Goal: Information Seeking & Learning: Check status

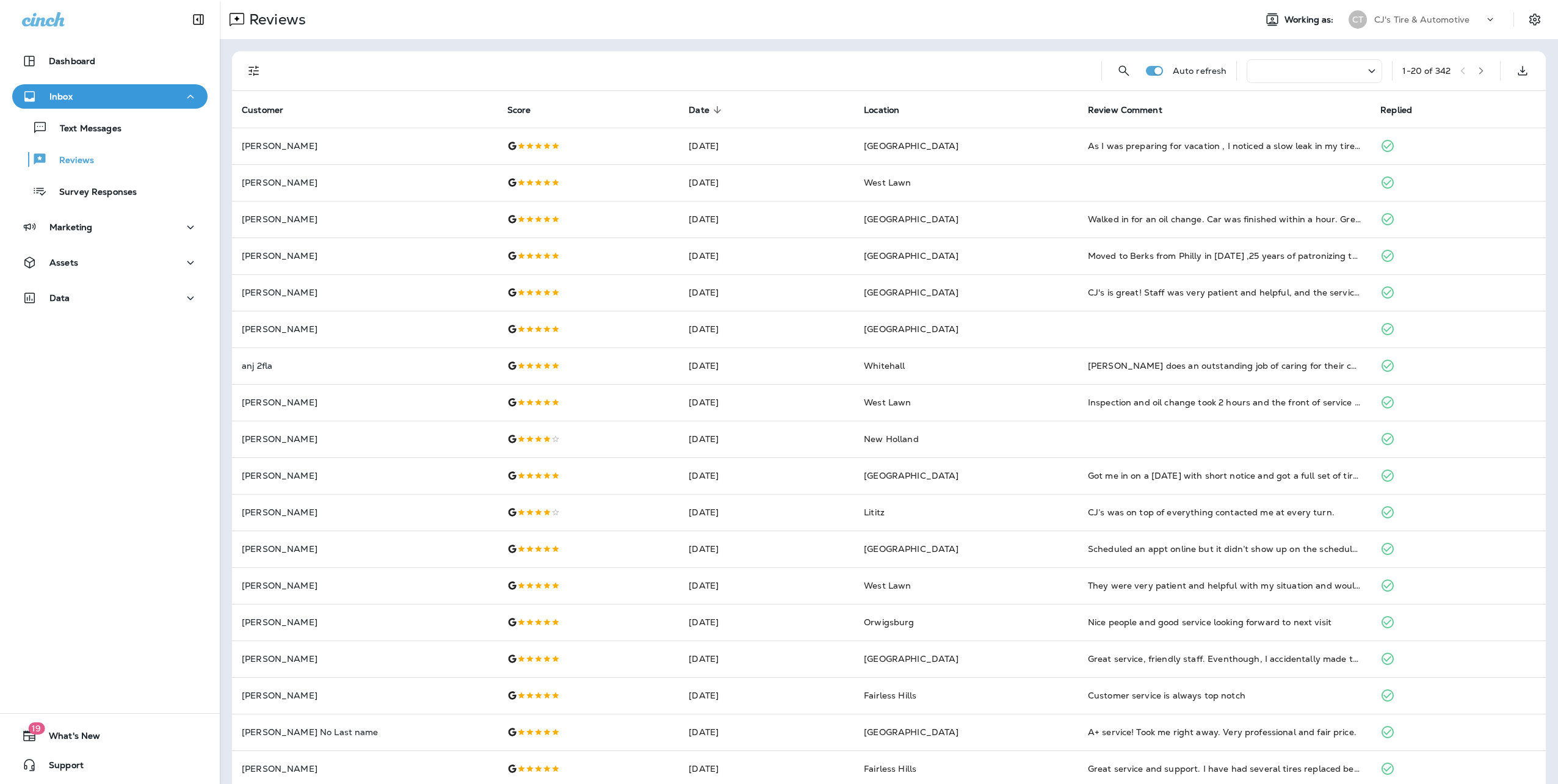
click at [1351, 70] on div at bounding box center [1314, 71] width 135 height 24
click at [1296, 182] on div "Last 7 Days" at bounding box center [1301, 184] width 191 height 30
click at [1475, 70] on icon "button" at bounding box center [1479, 71] width 9 height 9
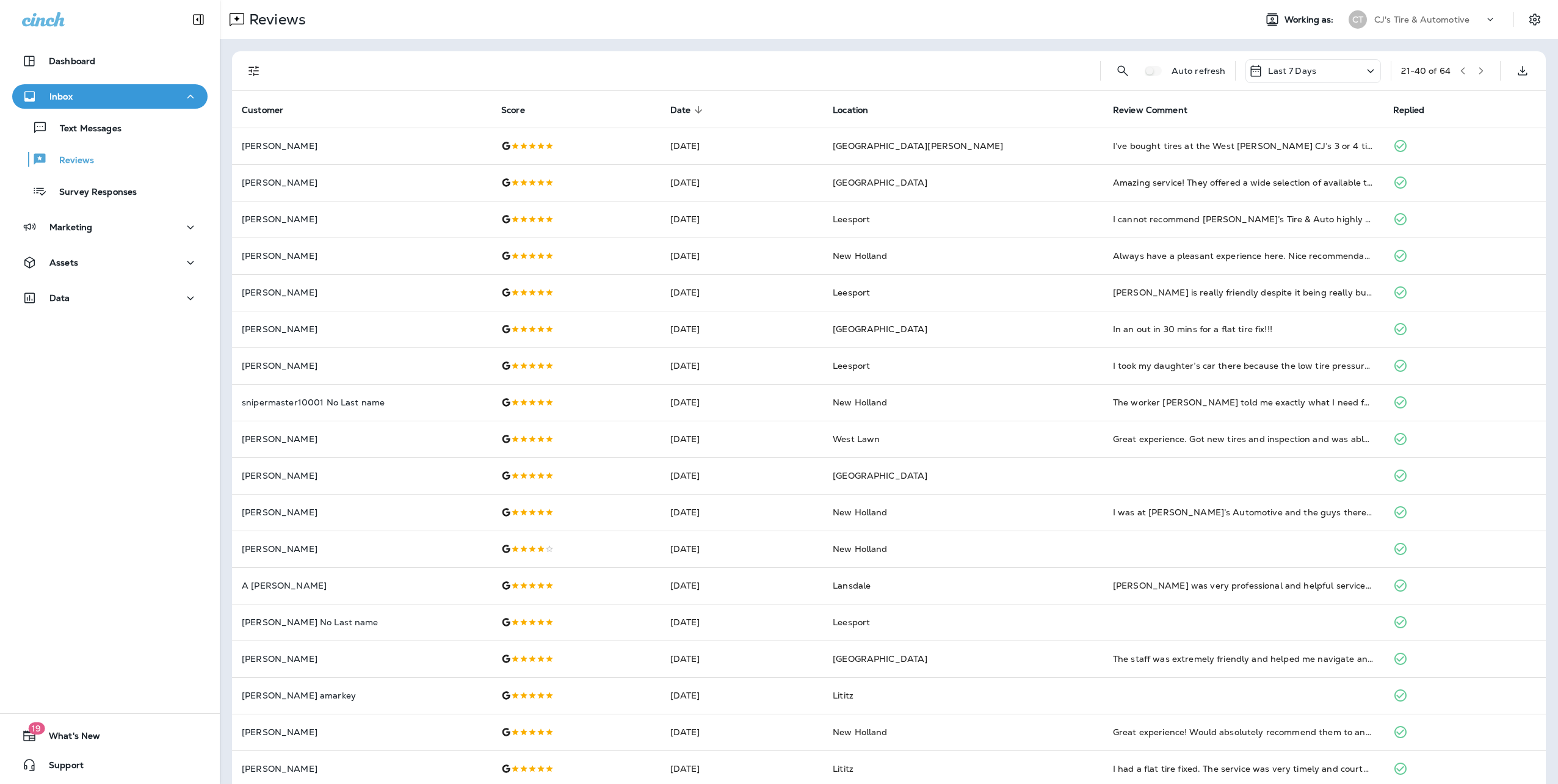
click at [1472, 76] on button "button" at bounding box center [1481, 71] width 18 height 18
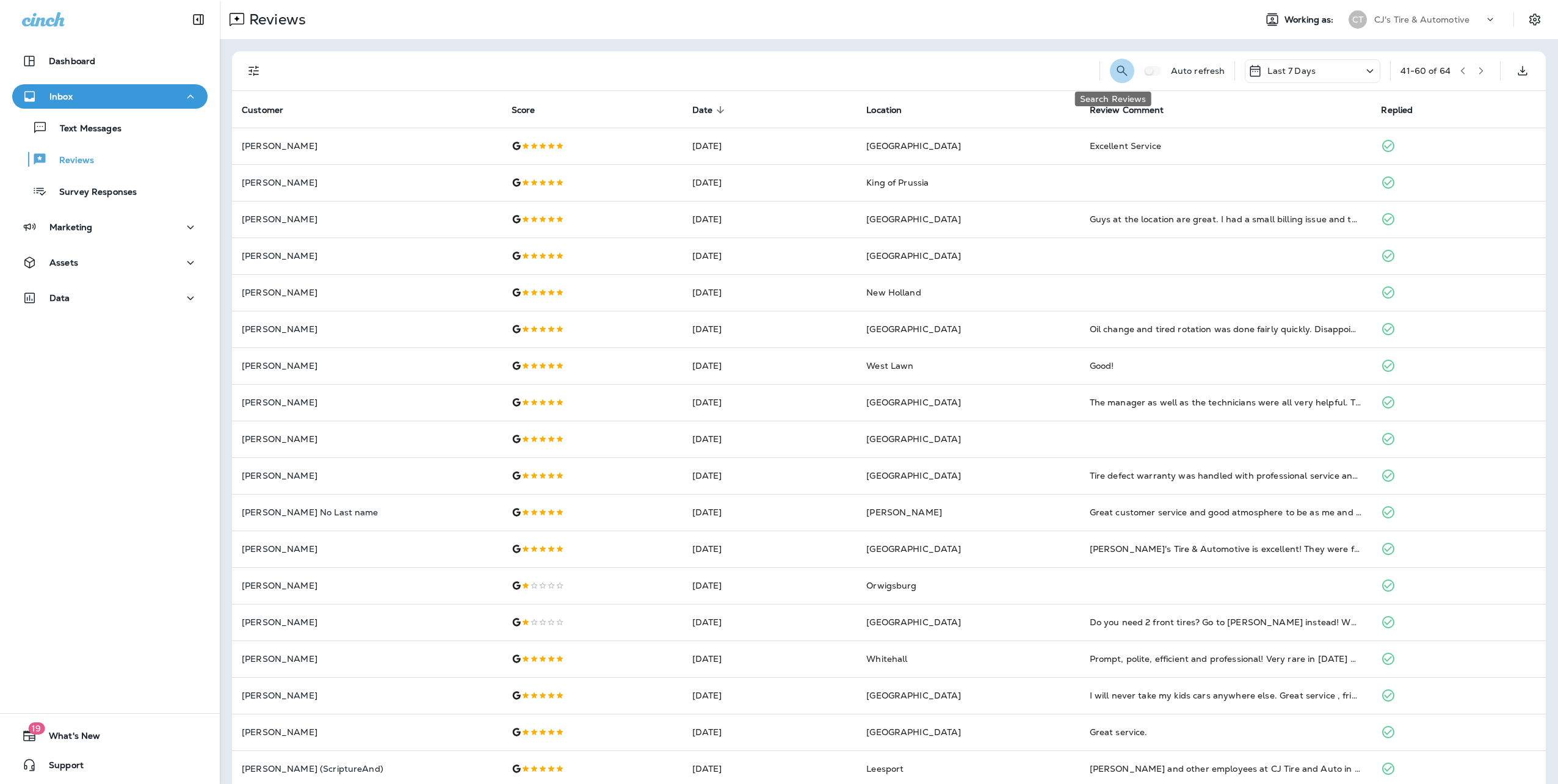
click at [1115, 71] on icon "Search Reviews" at bounding box center [1122, 71] width 14 height 14
type input "****"
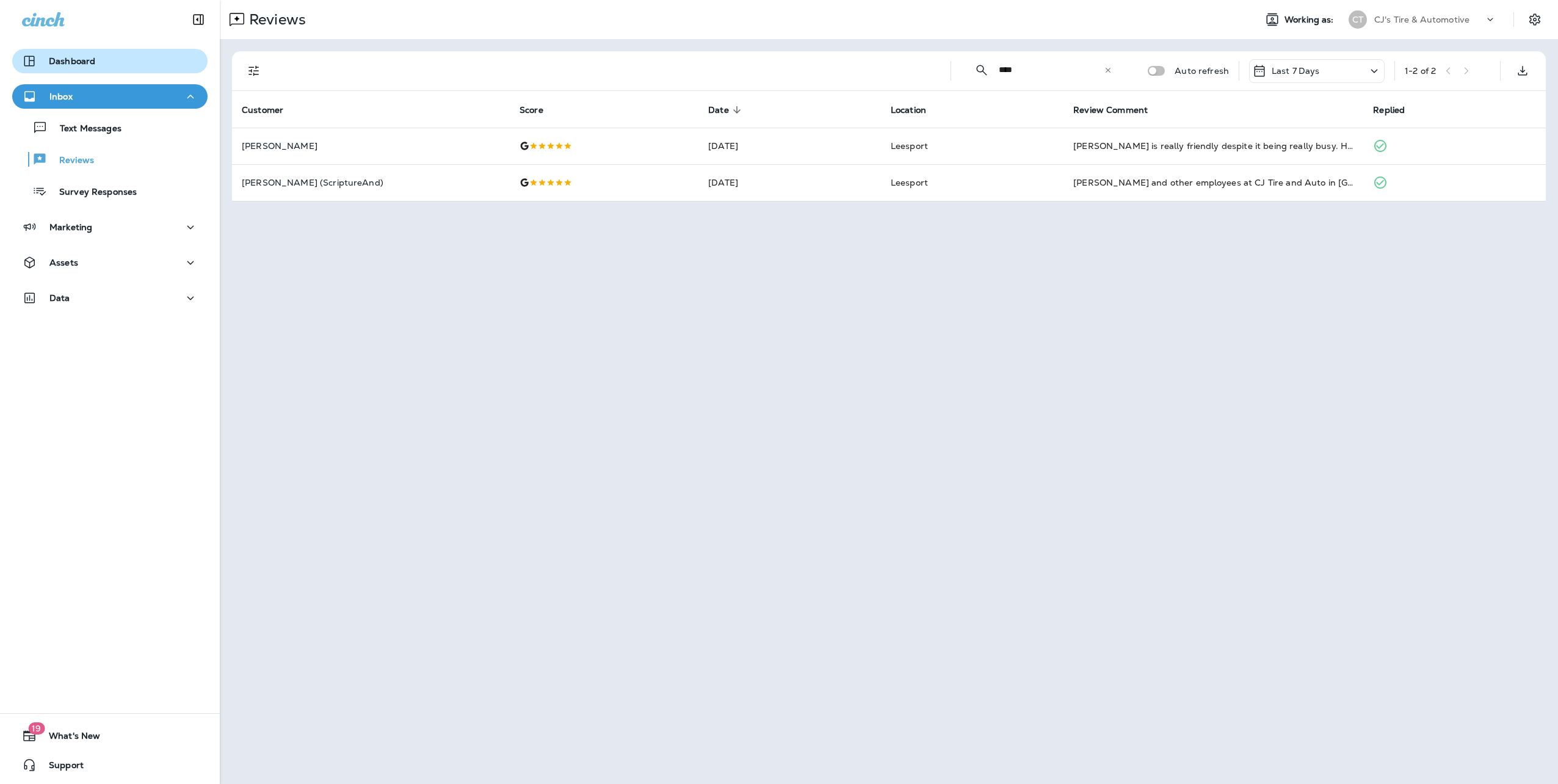
click at [134, 57] on div "Dashboard" at bounding box center [110, 61] width 175 height 14
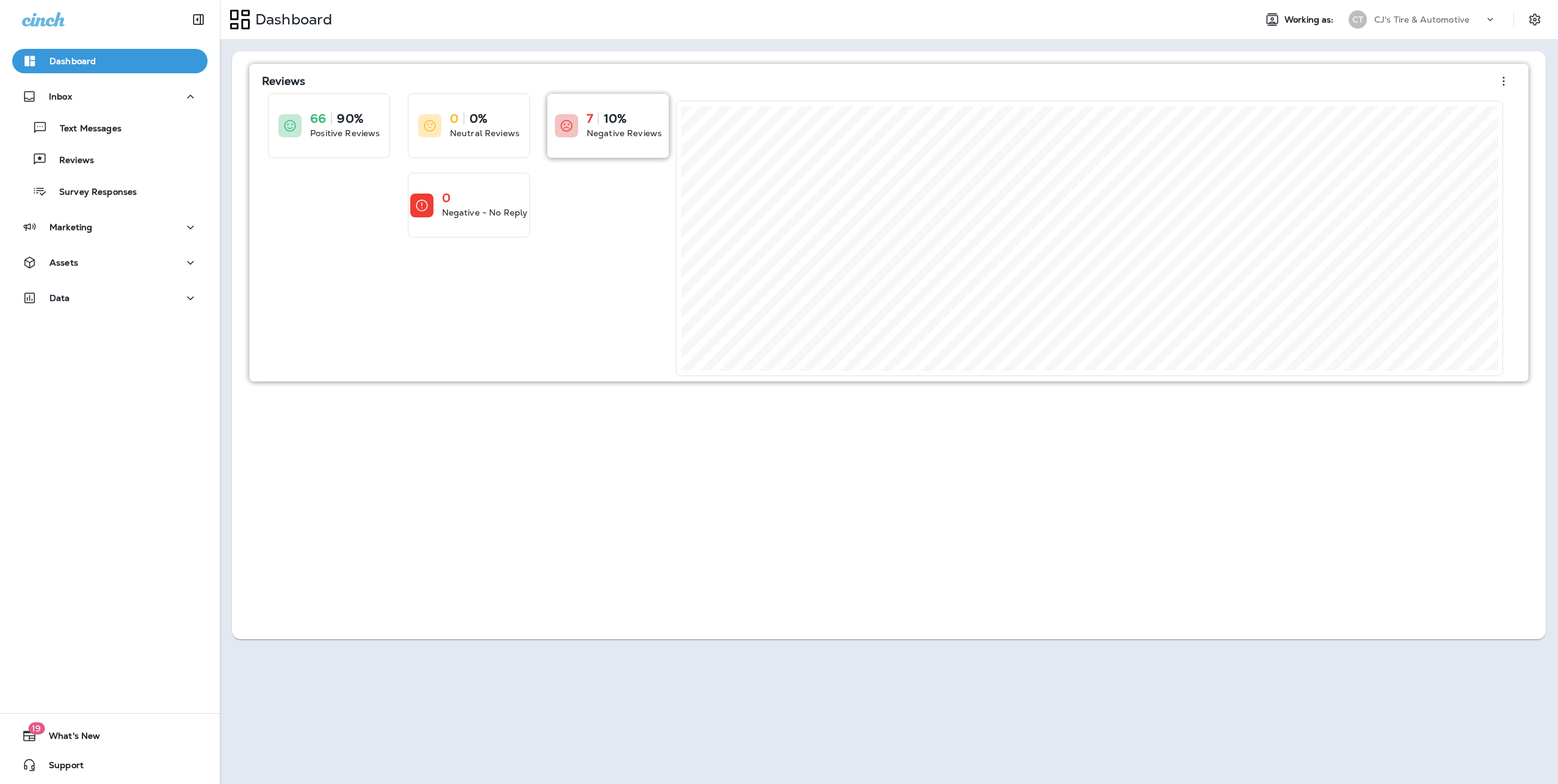
click at [586, 120] on div "7 10% Negative Reviews" at bounding box center [608, 125] width 121 height 64
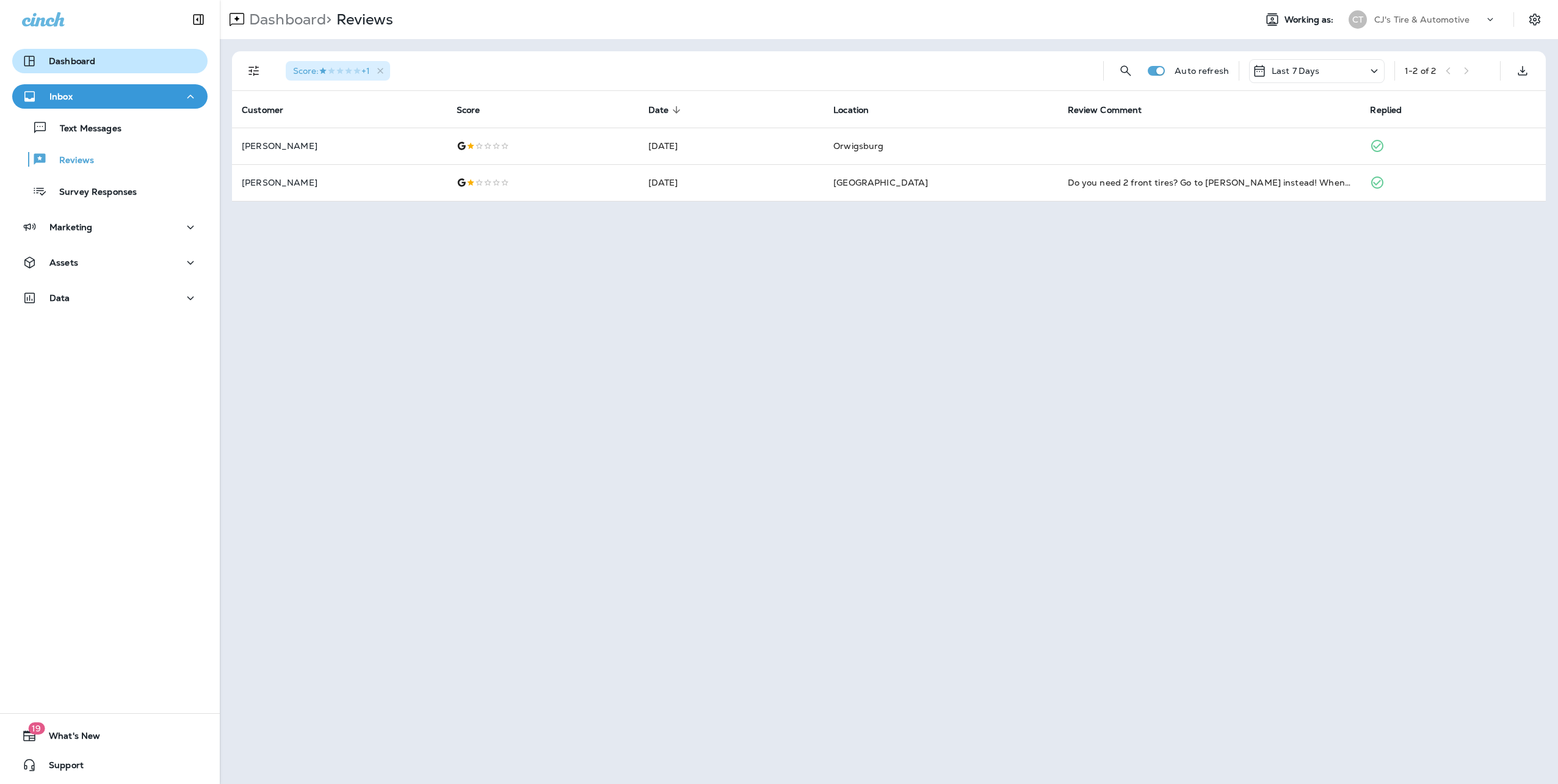
click at [137, 63] on div "Dashboard" at bounding box center [110, 61] width 175 height 14
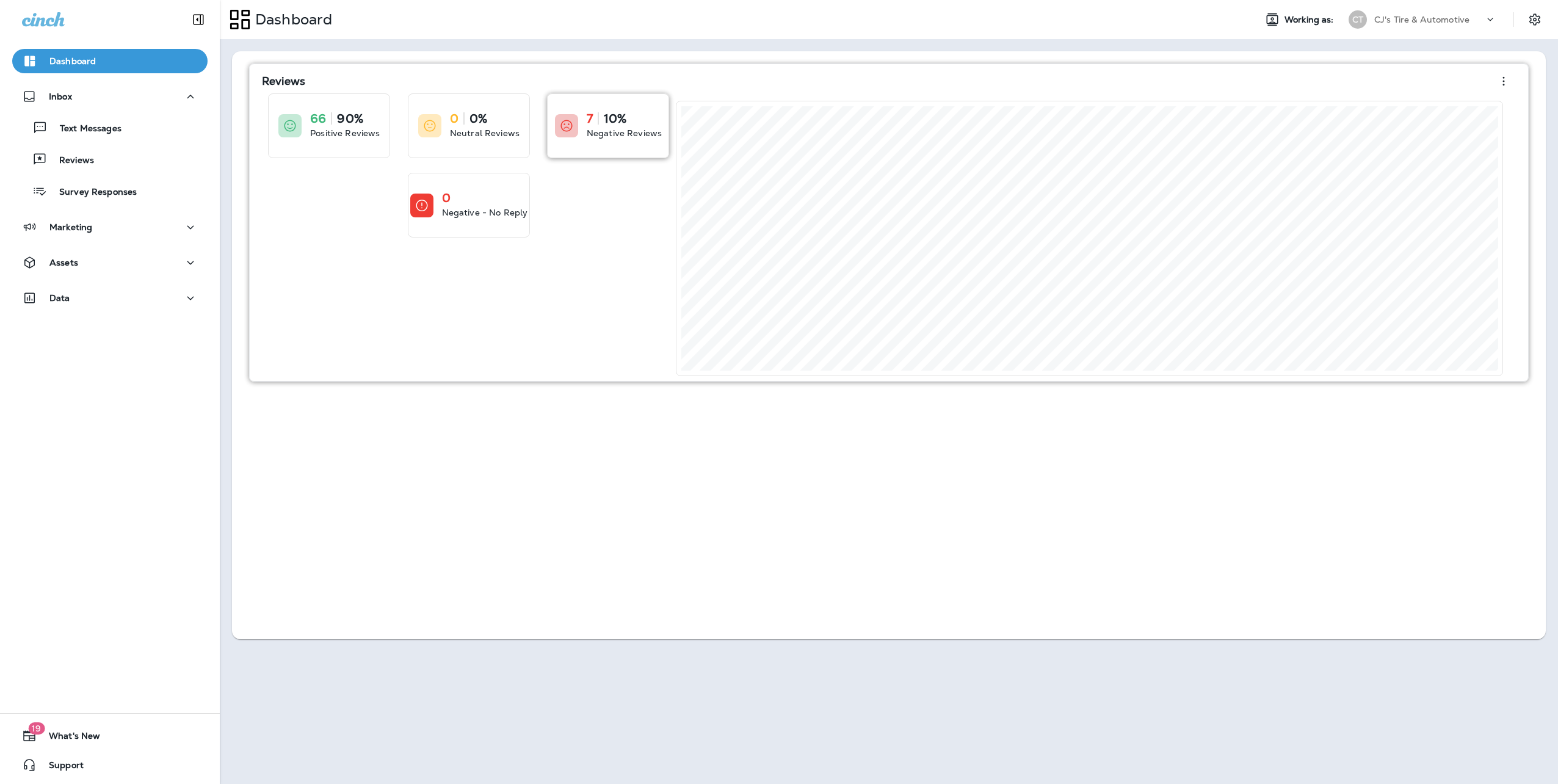
click at [602, 112] on div "7 10%" at bounding box center [624, 118] width 75 height 13
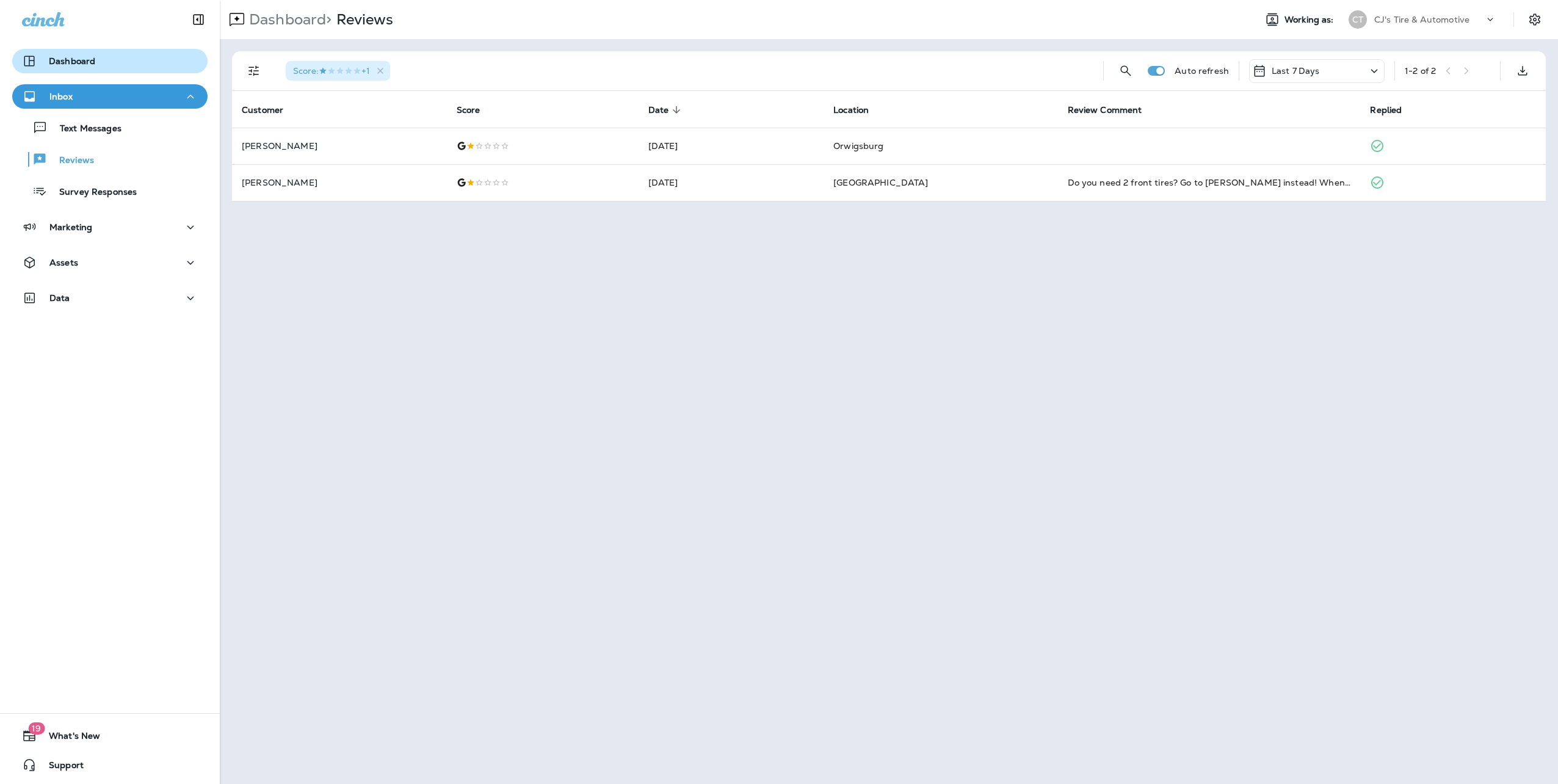
click at [88, 54] on div "Dashboard" at bounding box center [59, 61] width 73 height 14
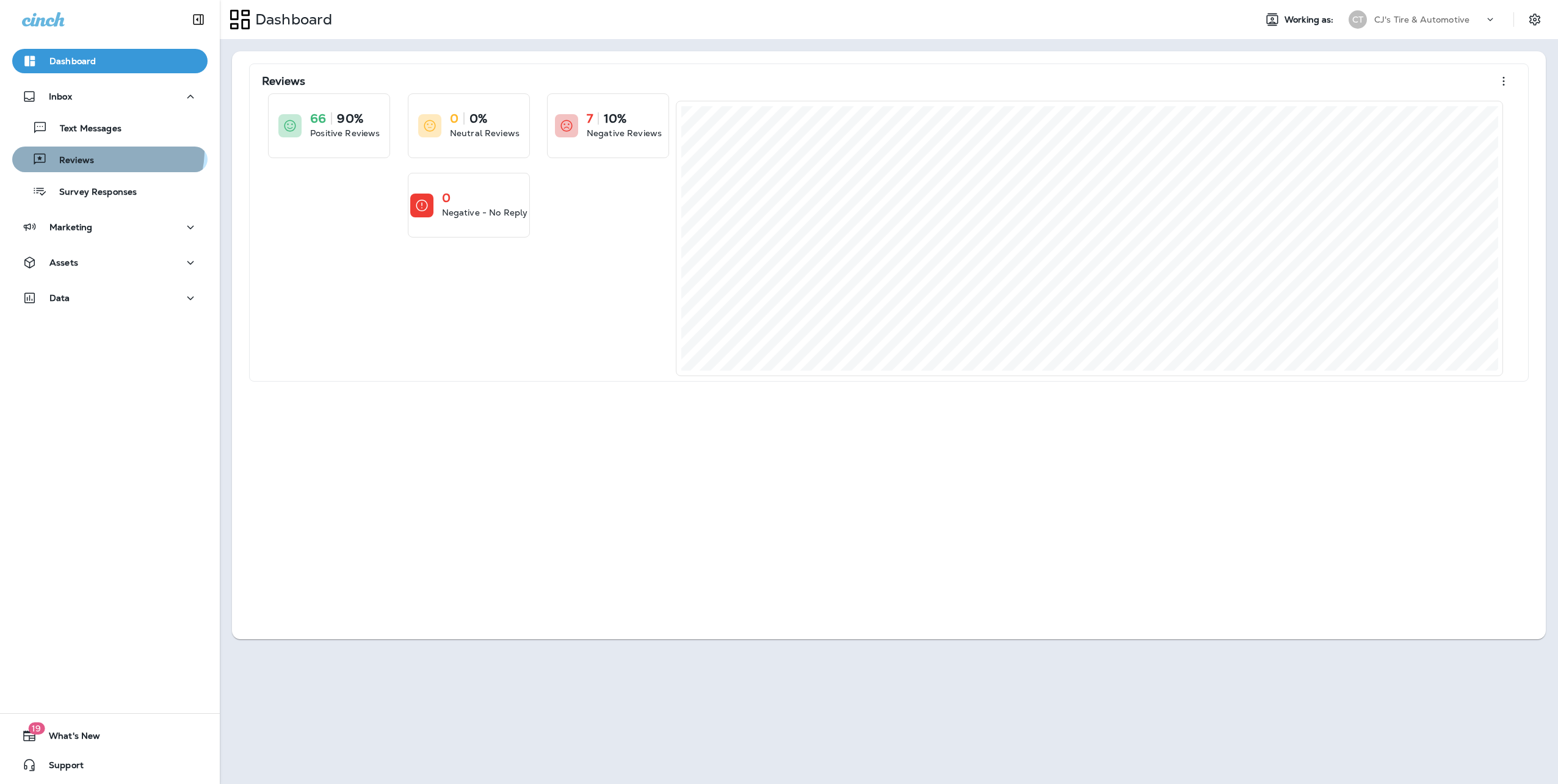
click at [105, 150] on div "Reviews" at bounding box center [109, 159] width 185 height 18
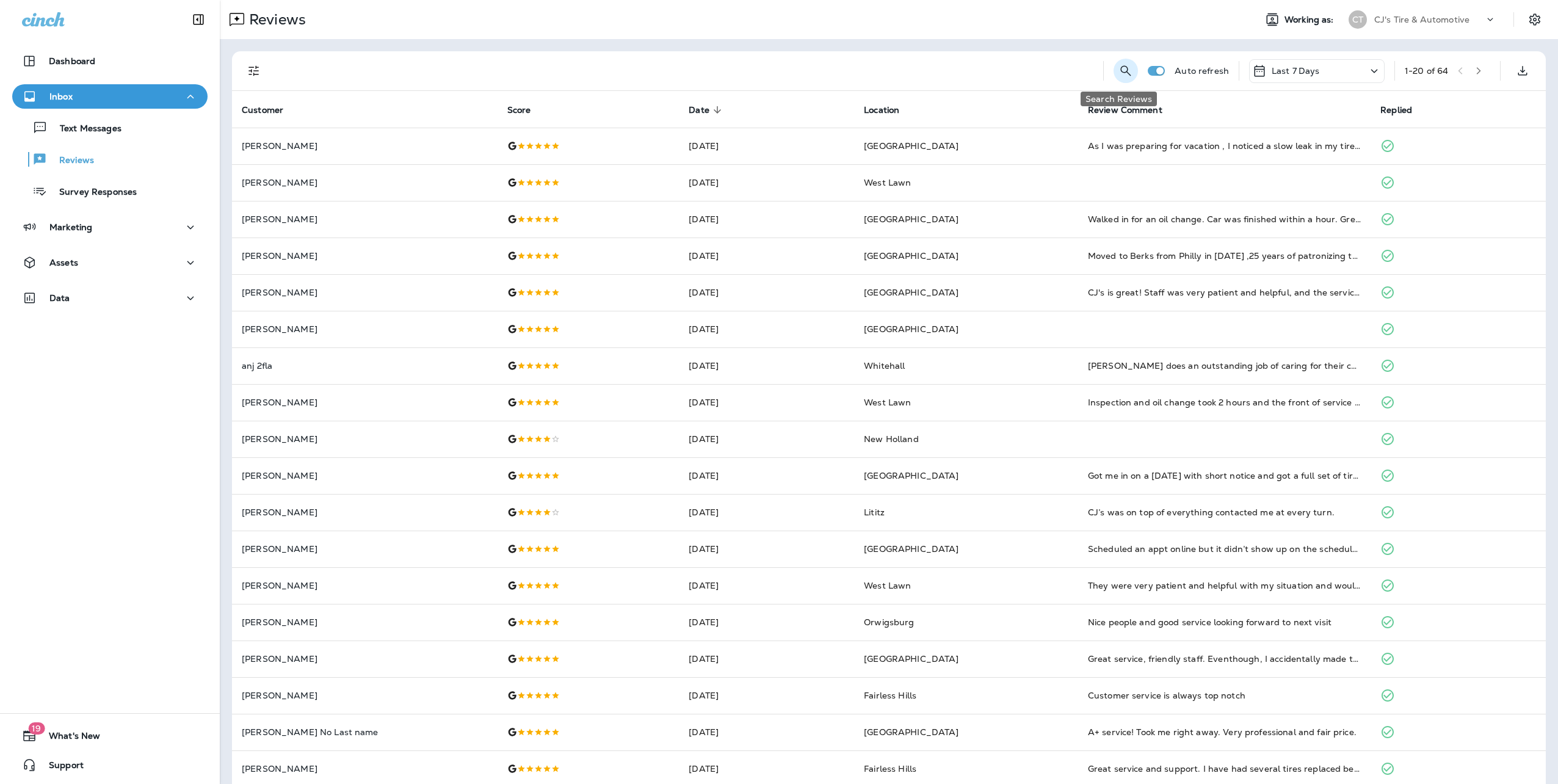
click at [1114, 66] on button "Search Reviews" at bounding box center [1126, 70] width 24 height 24
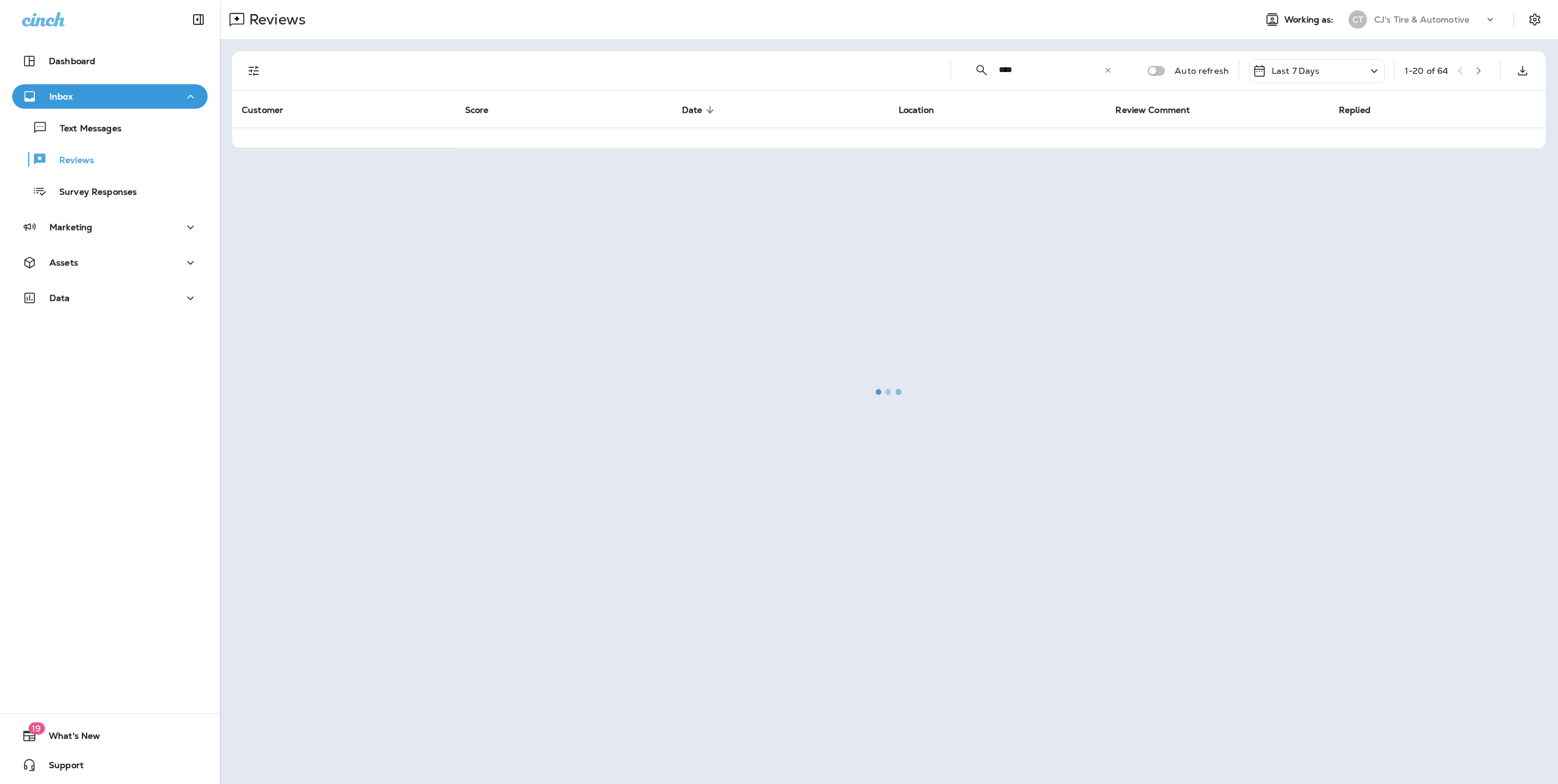
type input "****"
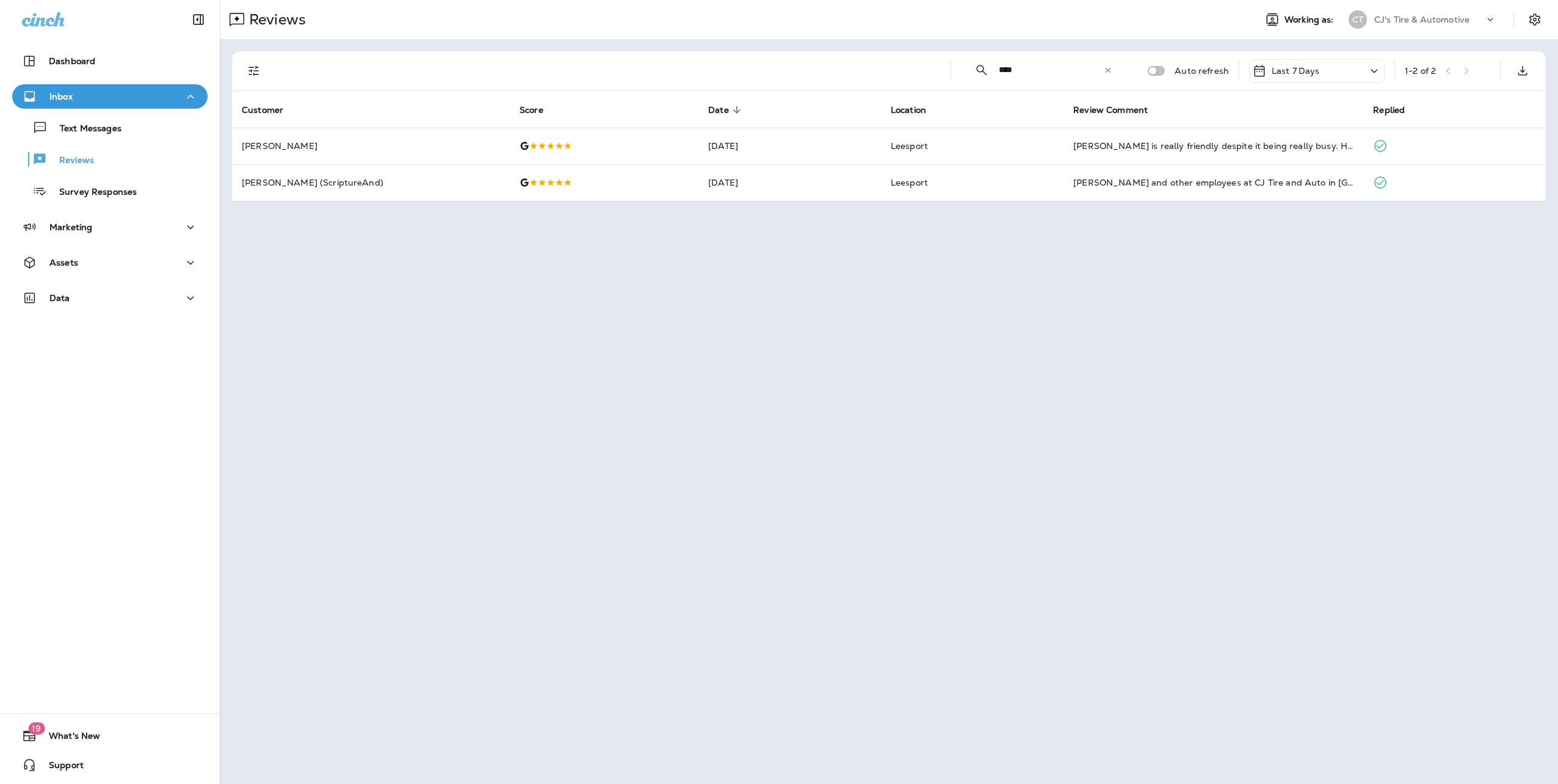
click at [1111, 75] on div "​" at bounding box center [1109, 71] width 9 height 13
click at [1110, 65] on input "text" at bounding box center [1063, 70] width 127 height 32
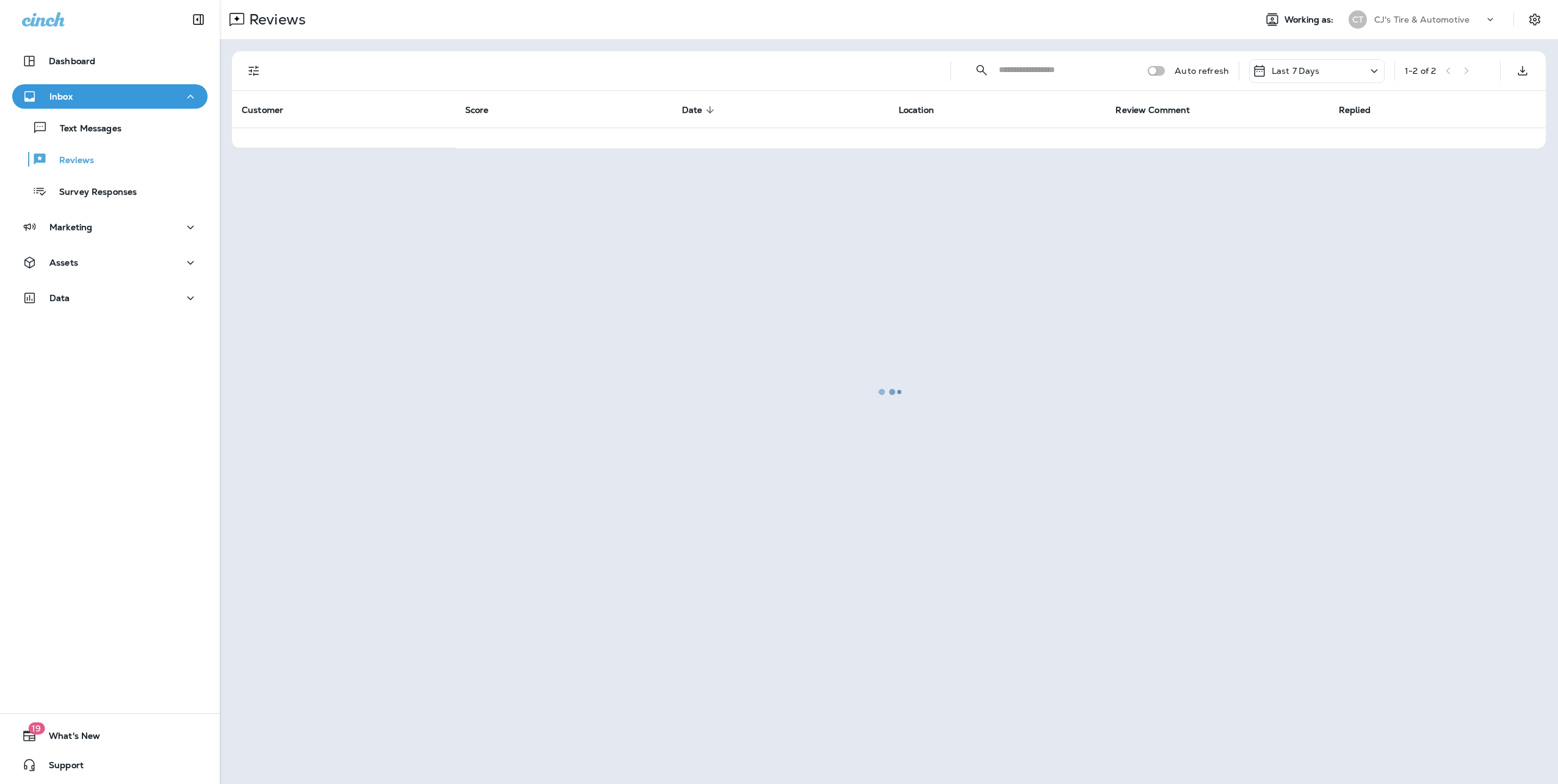
click at [920, 81] on div at bounding box center [889, 391] width 1336 height 781
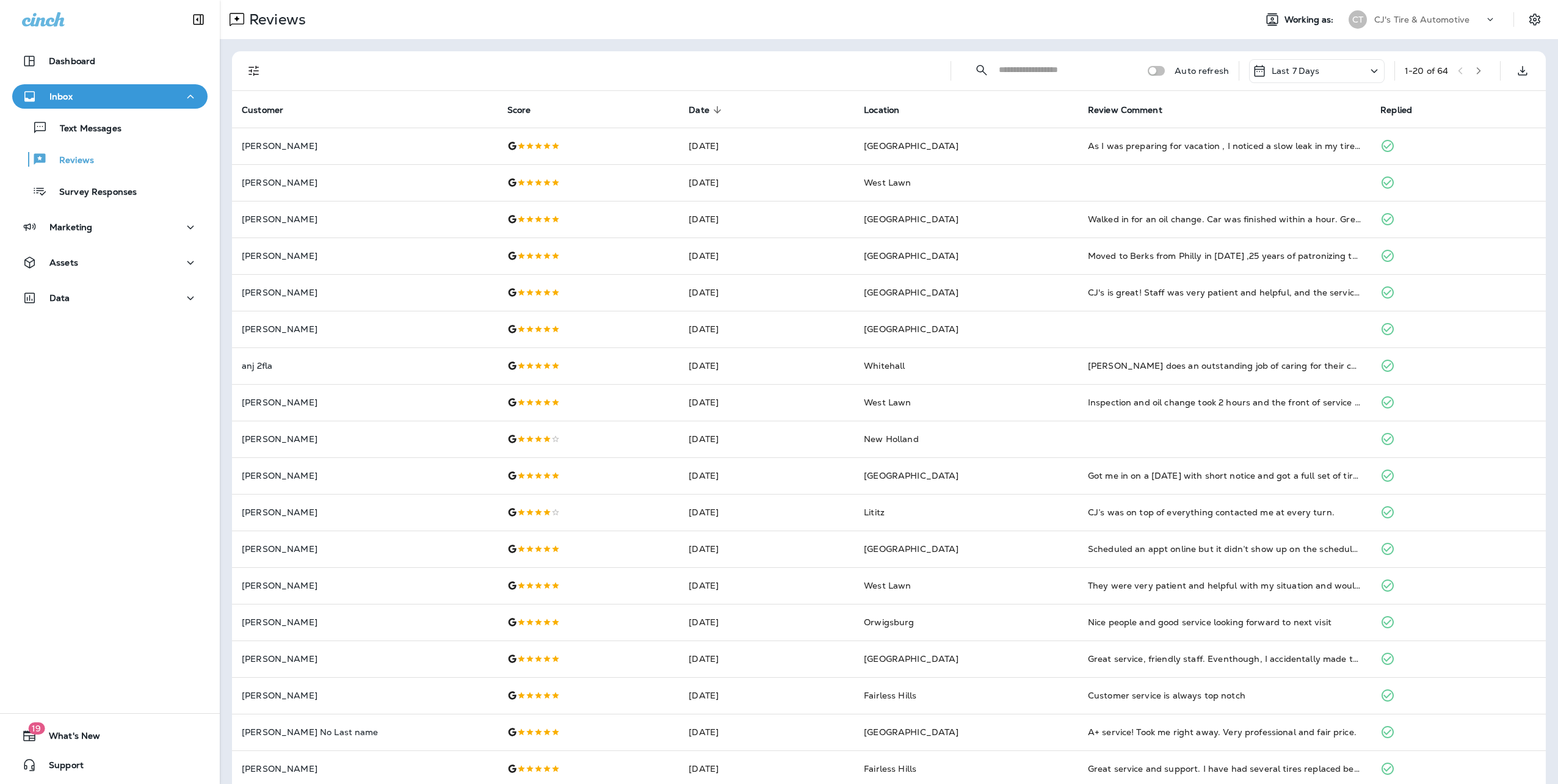
click at [252, 73] on icon "Filters" at bounding box center [253, 71] width 14 height 14
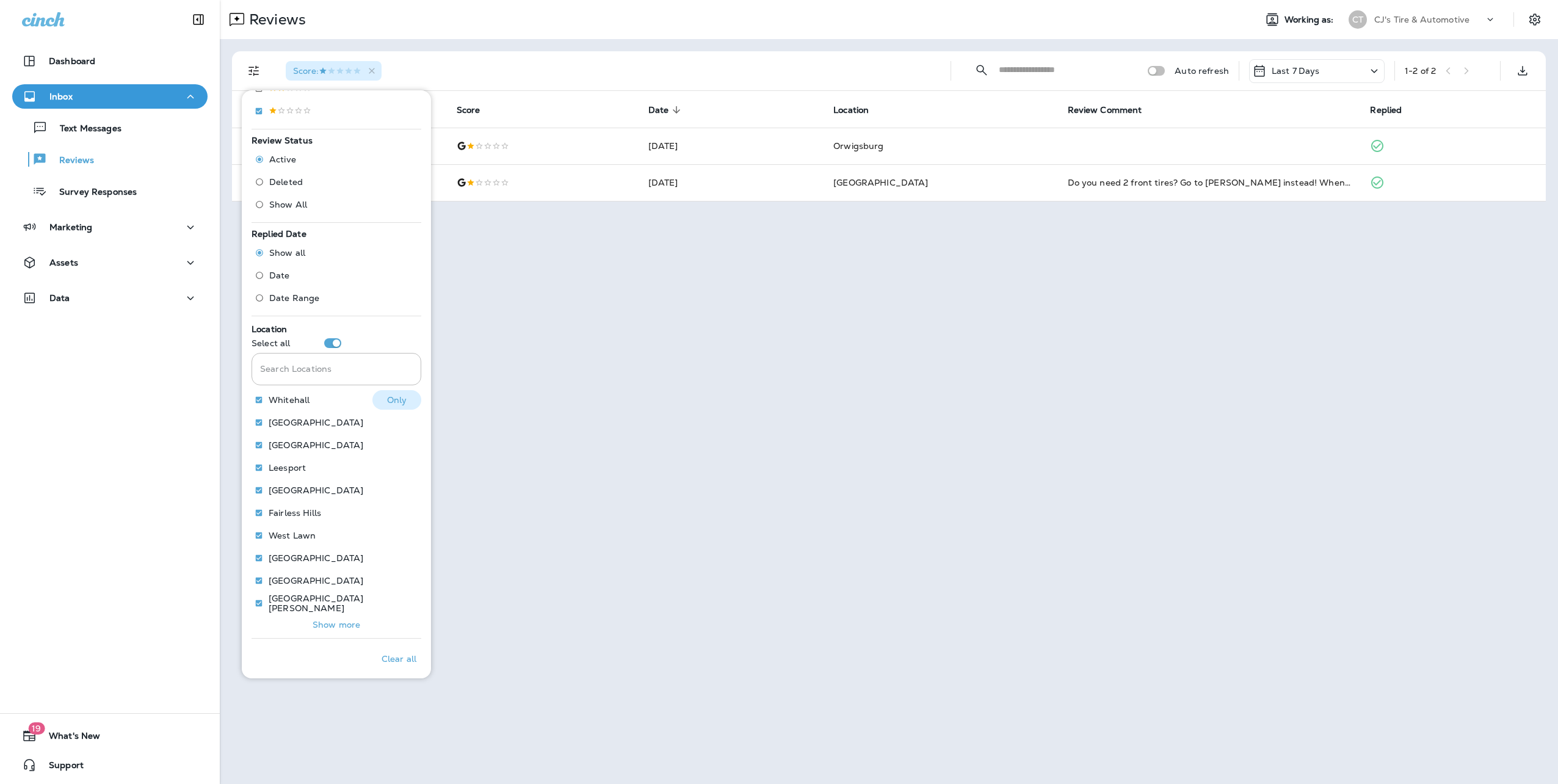
scroll to position [328, 0]
click at [343, 618] on p "Show more" at bounding box center [336, 619] width 47 height 10
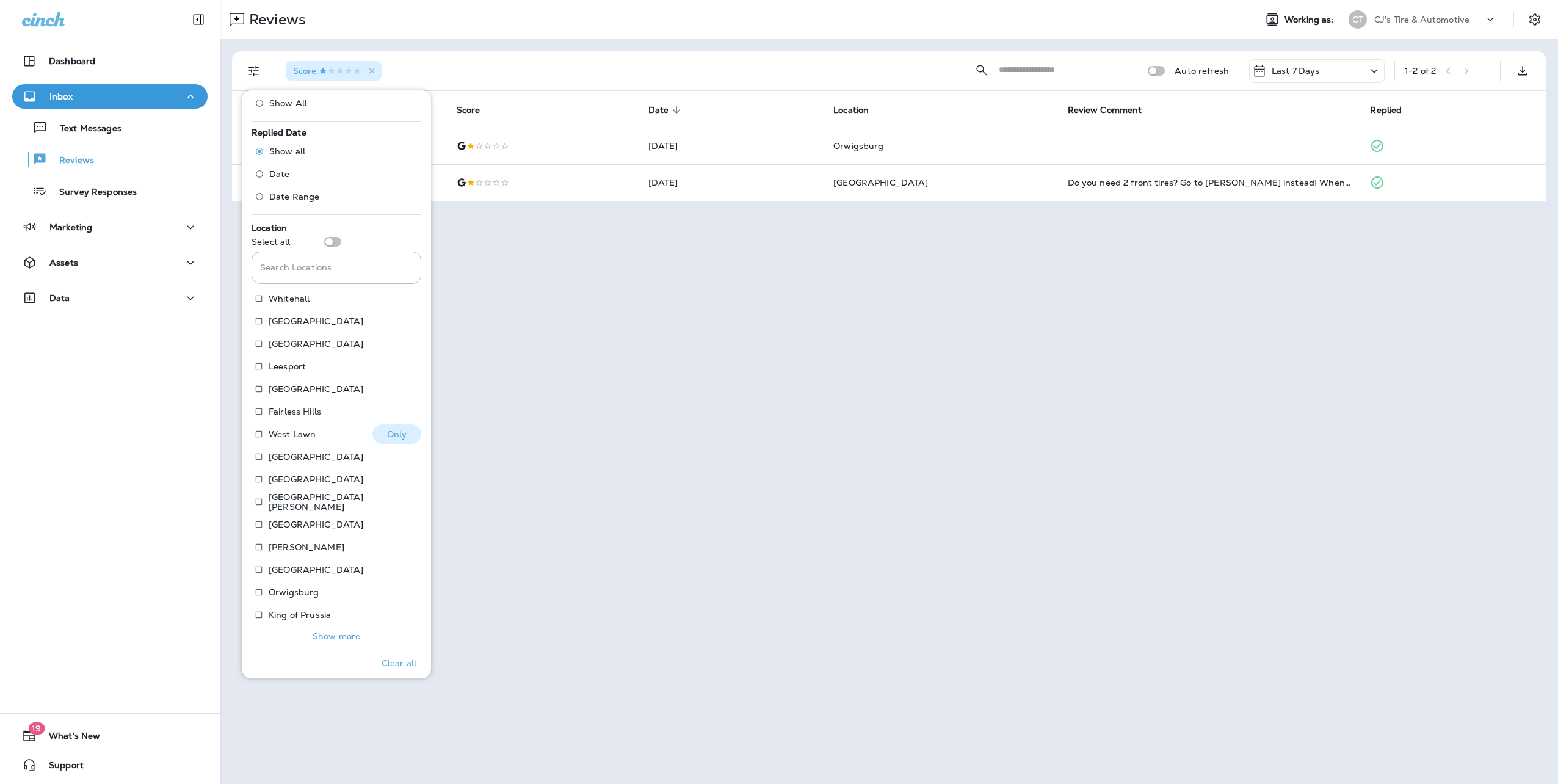
scroll to position [440, 0]
click at [321, 617] on p "Show more" at bounding box center [336, 620] width 47 height 10
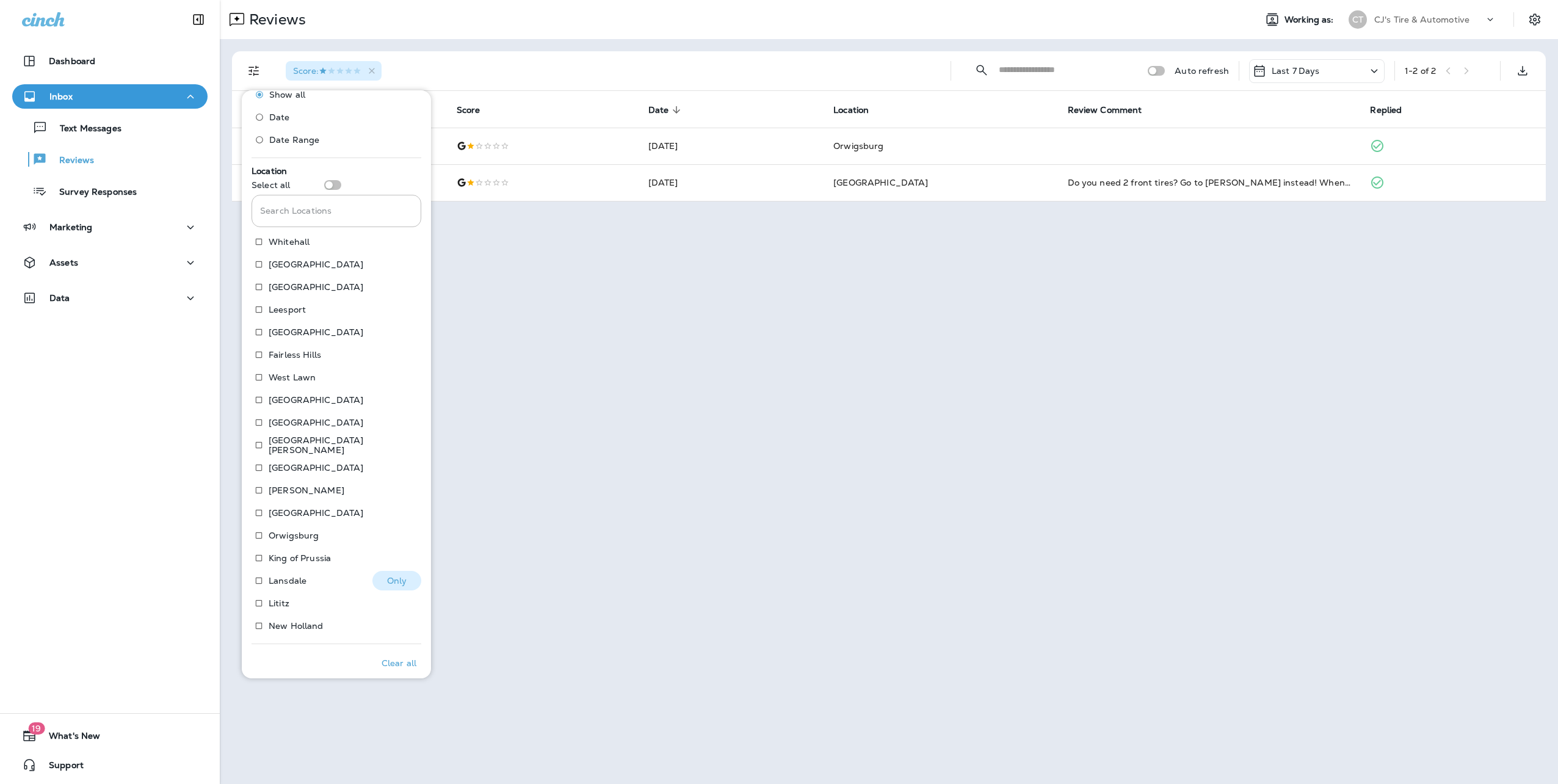
scroll to position [492, 0]
click at [287, 561] on label "Lansdale" at bounding box center [278, 571] width 57 height 20
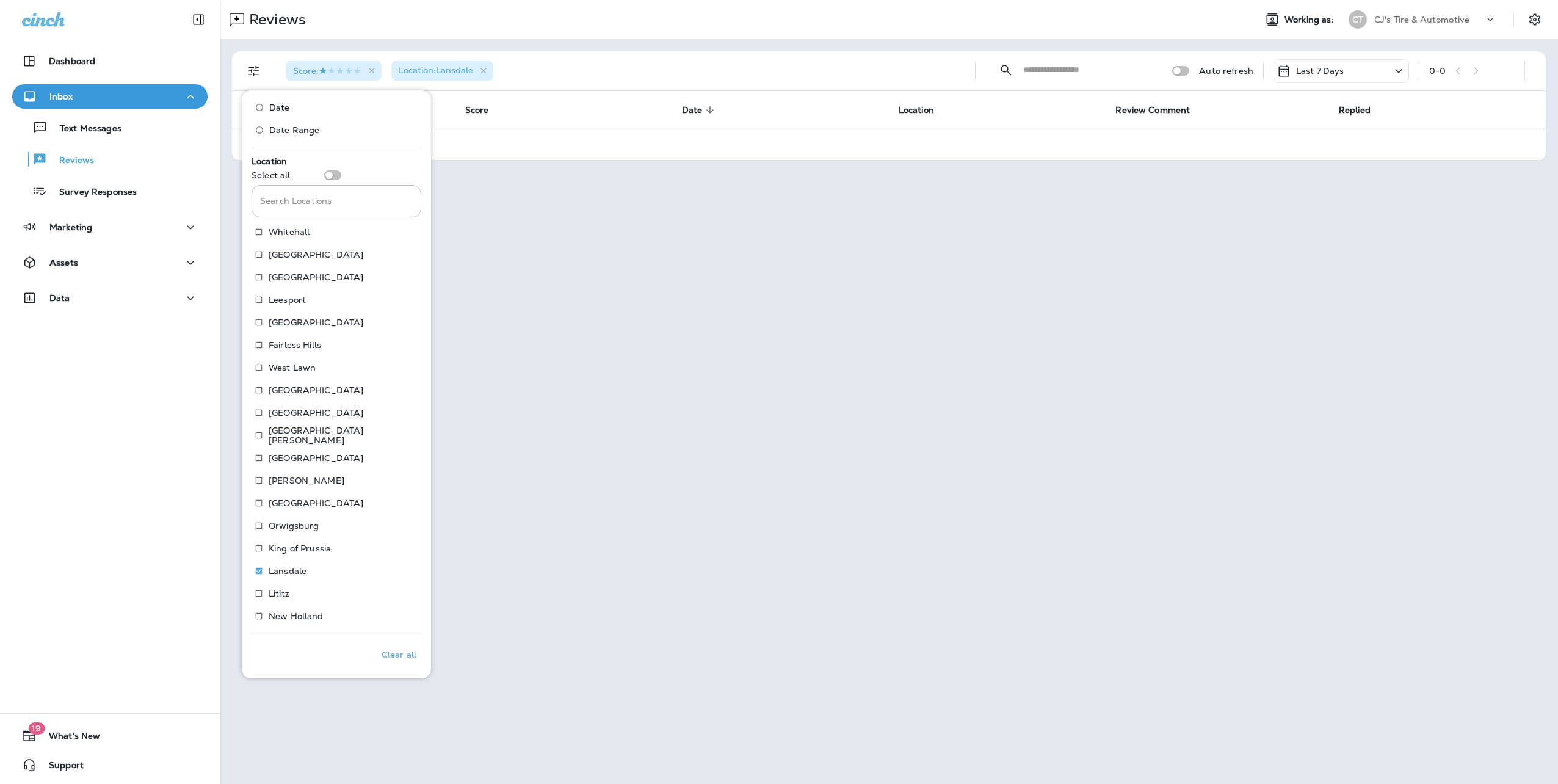
click at [474, 526] on div "Reviews Working as: CT CJ's Tire & Automotive Score : Location : [GEOGRAPHIC_DA…" at bounding box center [888, 392] width 1339 height 784
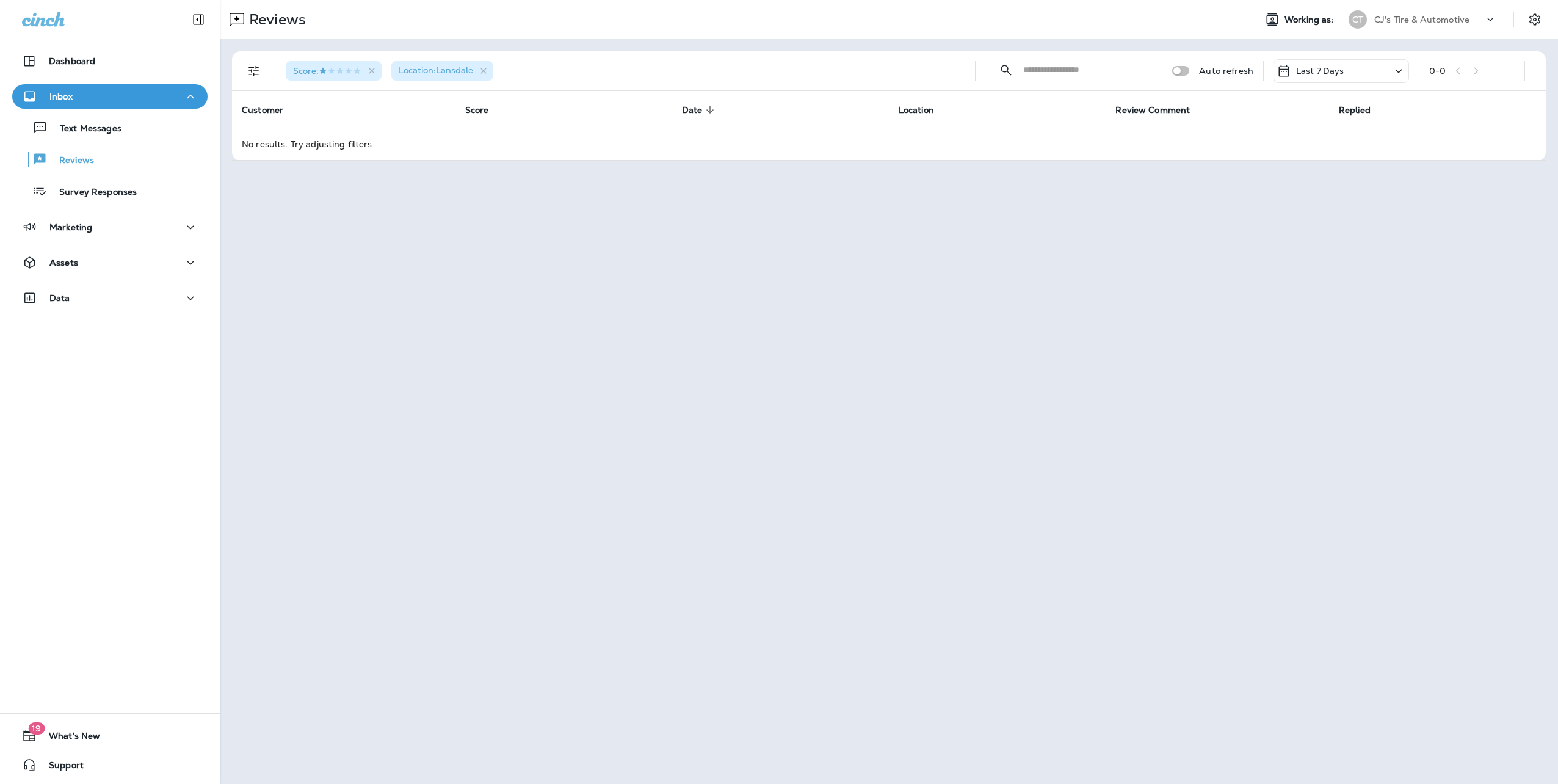
click at [1381, 64] on div "Last 7 Days" at bounding box center [1340, 71] width 135 height 24
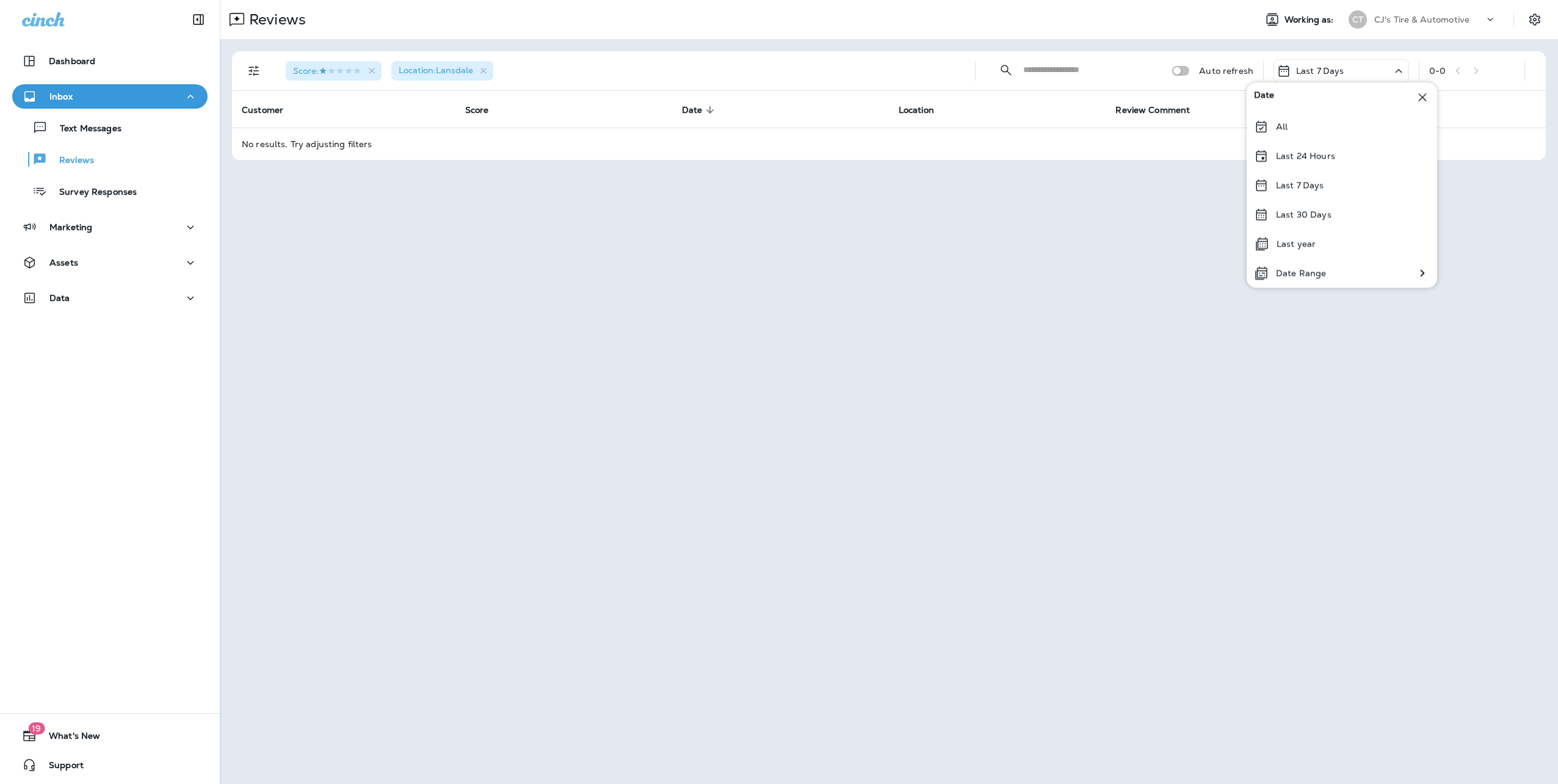
click at [1331, 210] on div "Last 30 Days" at bounding box center [1341, 214] width 191 height 30
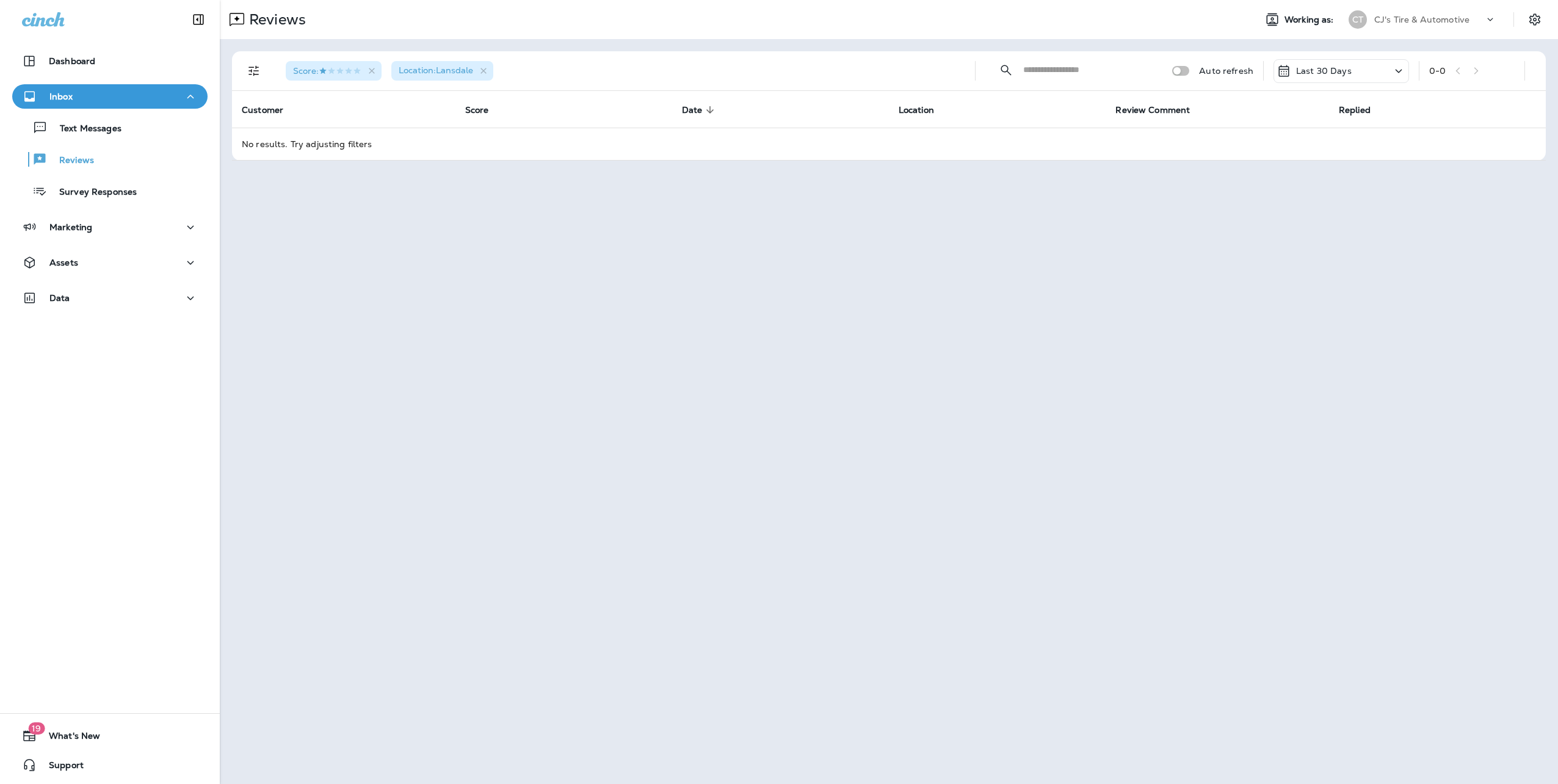
click at [1360, 61] on div "Last 30 Days" at bounding box center [1340, 71] width 135 height 24
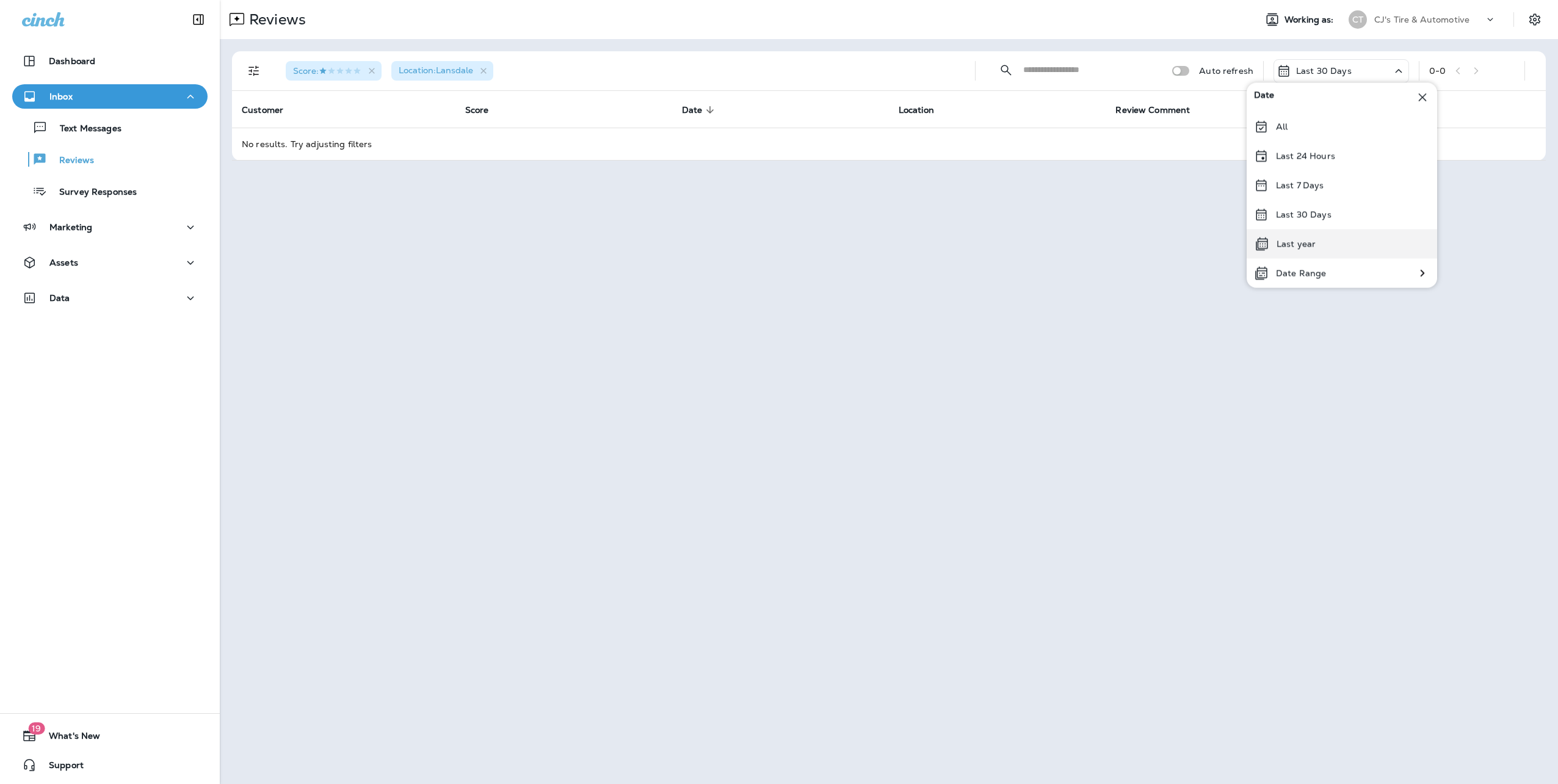
click at [1322, 236] on div "Last year" at bounding box center [1341, 243] width 191 height 30
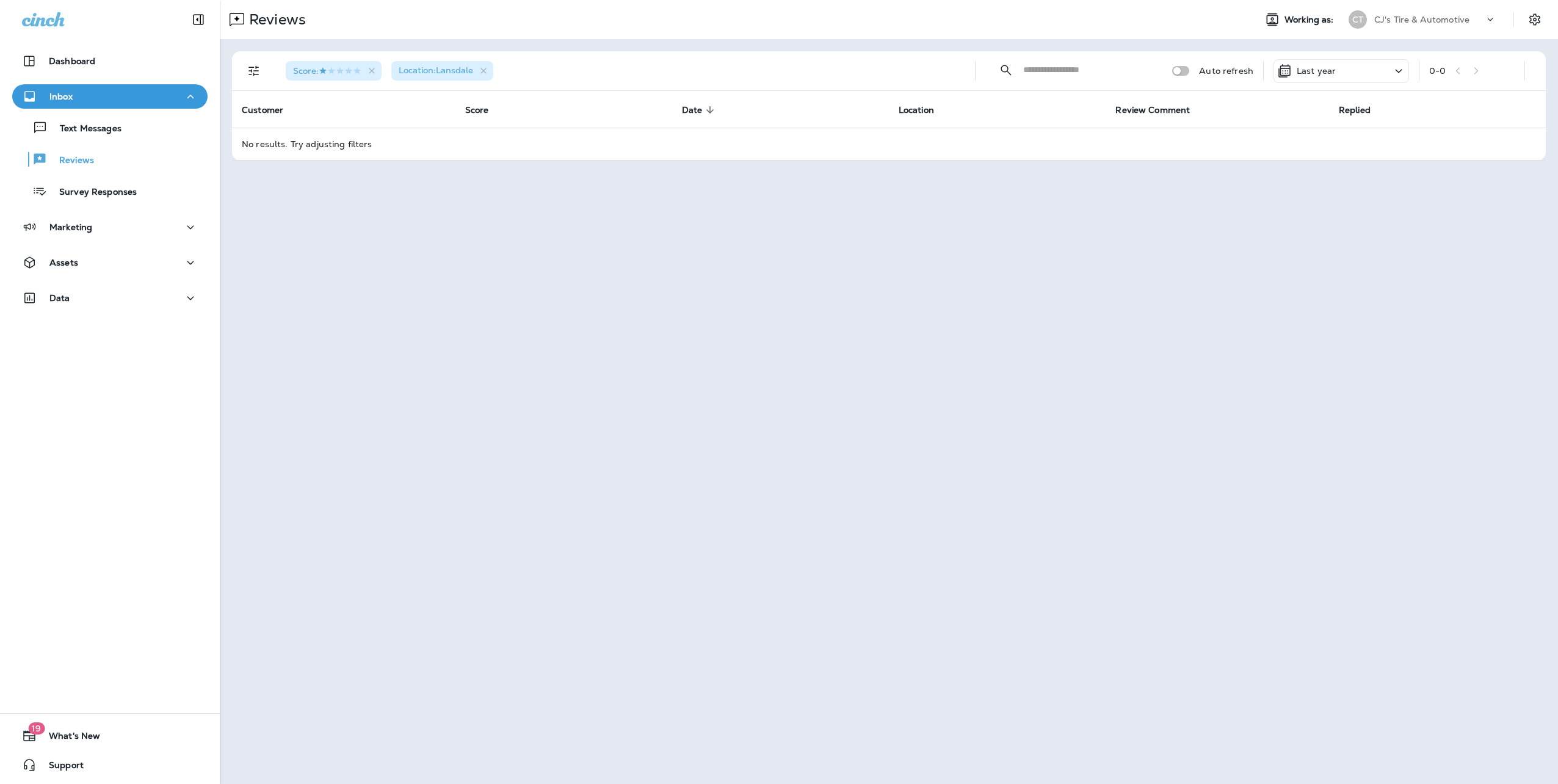
click at [1348, 64] on div "Last year" at bounding box center [1340, 71] width 135 height 24
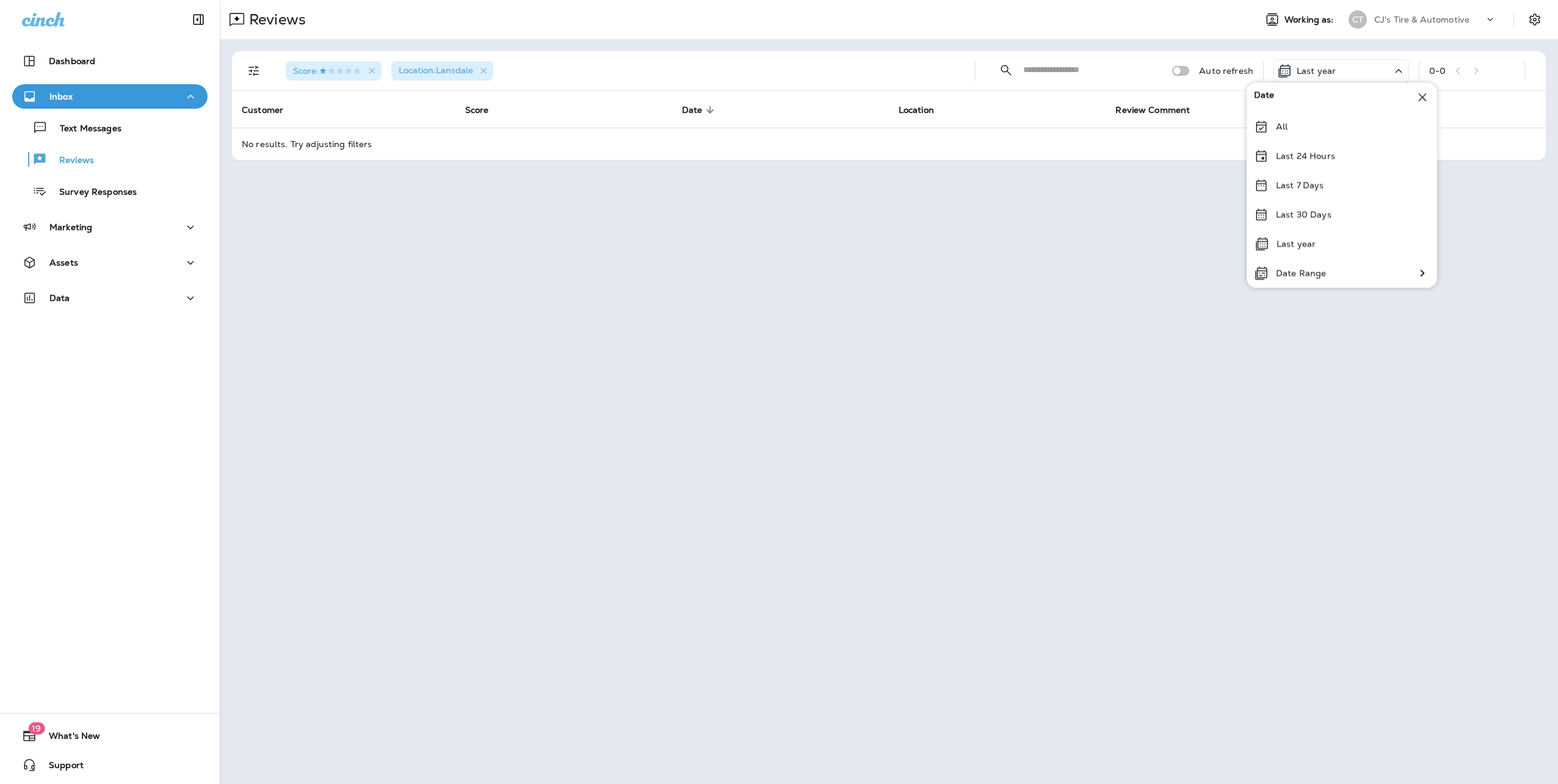
click at [1423, 98] on icon at bounding box center [1423, 97] width 14 height 14
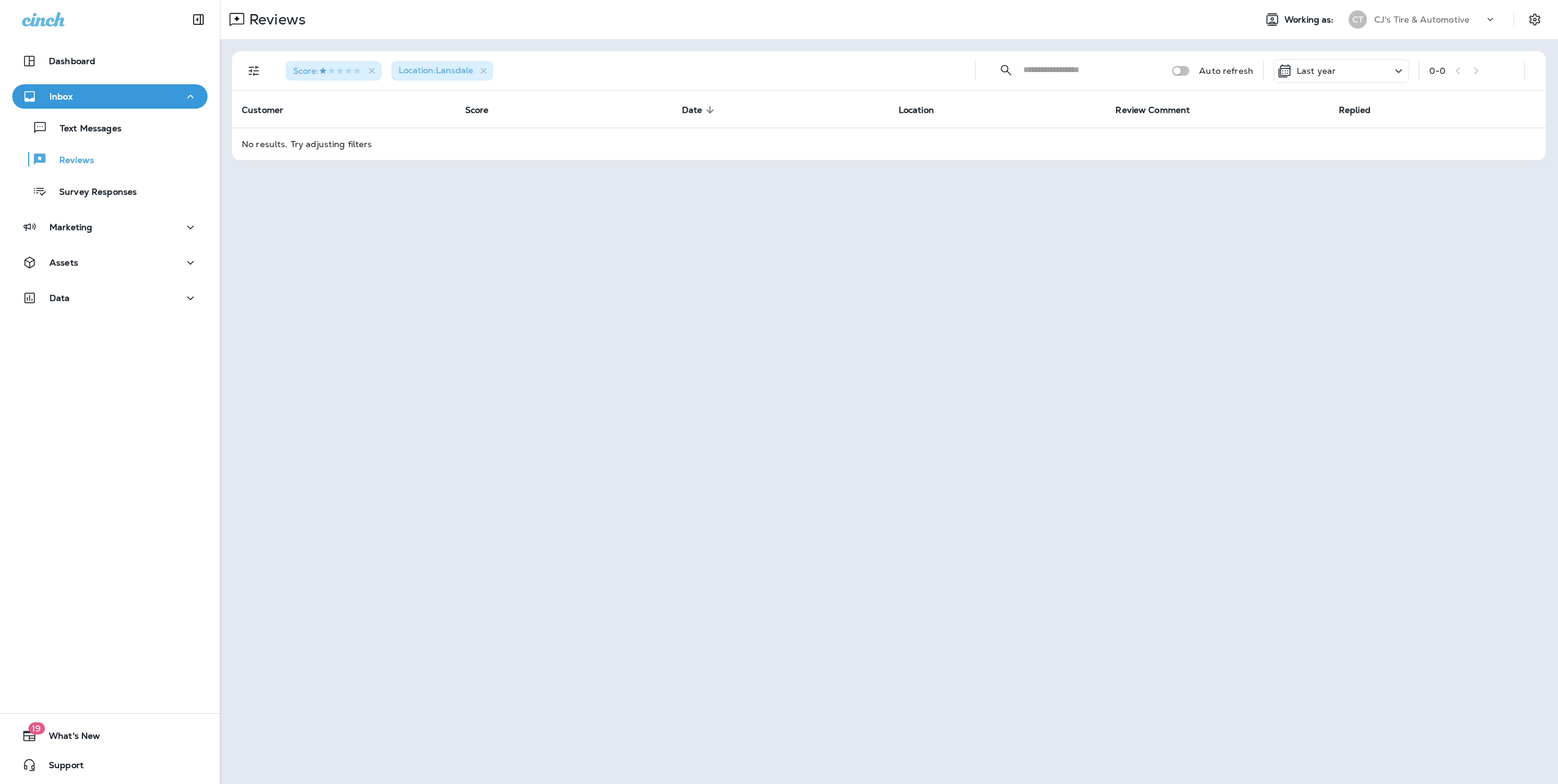
click at [1299, 286] on div "Reviews Working as: CT CJ's Tire & Automotive Score : Location : [GEOGRAPHIC_DA…" at bounding box center [888, 392] width 1339 height 784
click at [492, 71] on div "Location : [GEOGRAPHIC_DATA]" at bounding box center [442, 71] width 102 height 20
click at [377, 66] on icon "button" at bounding box center [372, 72] width 11 height 11
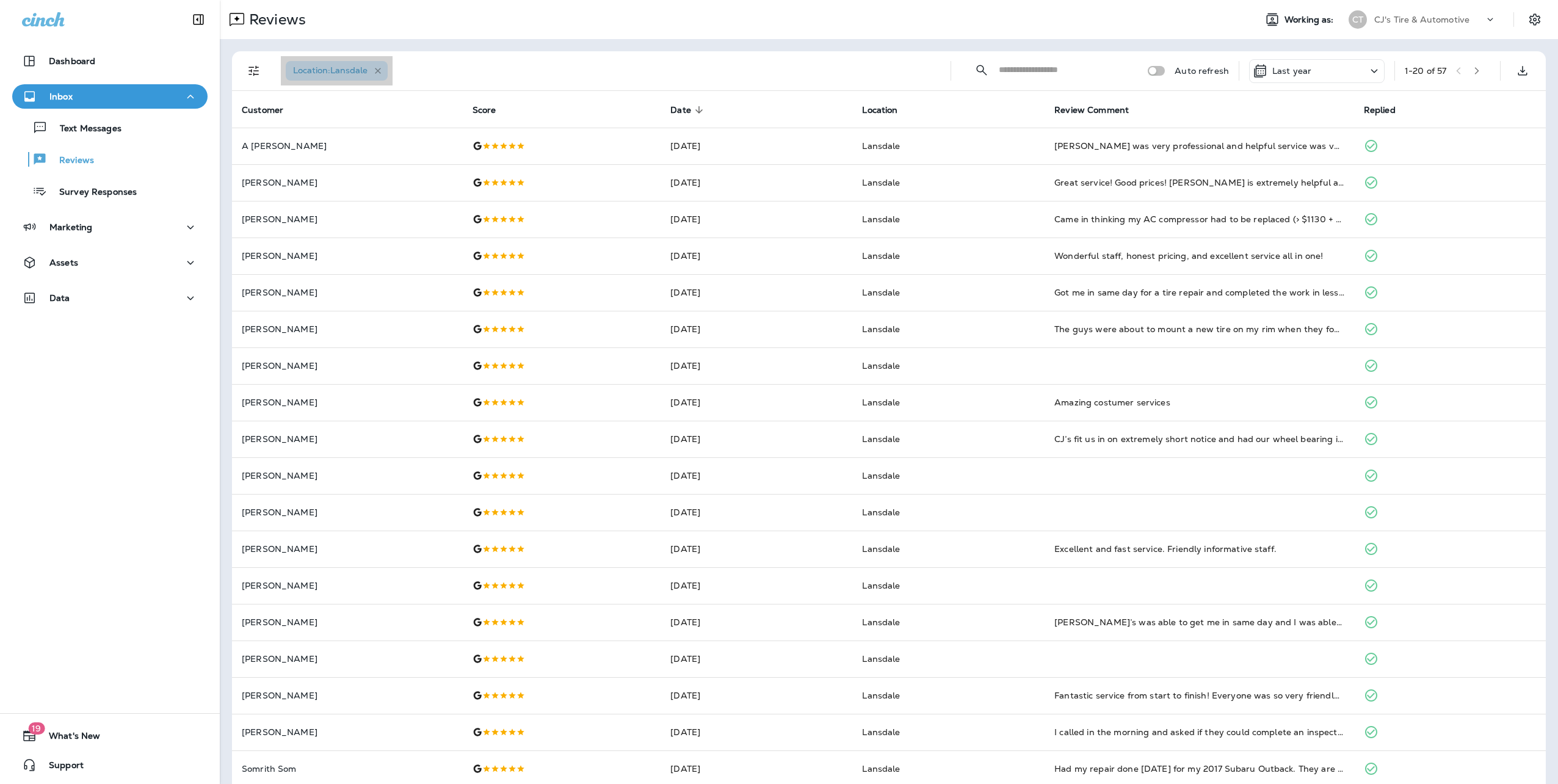
click at [381, 70] on icon "button" at bounding box center [378, 71] width 6 height 6
